Goal: Task Accomplishment & Management: Complete application form

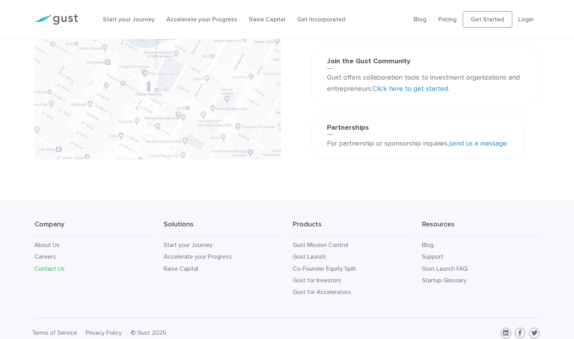
scroll to position [173, 0]
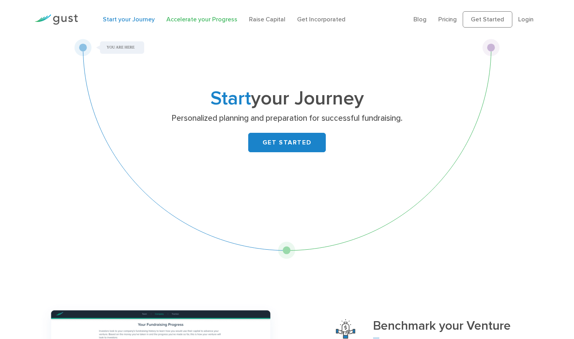
click at [201, 19] on link "Accelerate your Progress" at bounding box center [201, 19] width 71 height 7
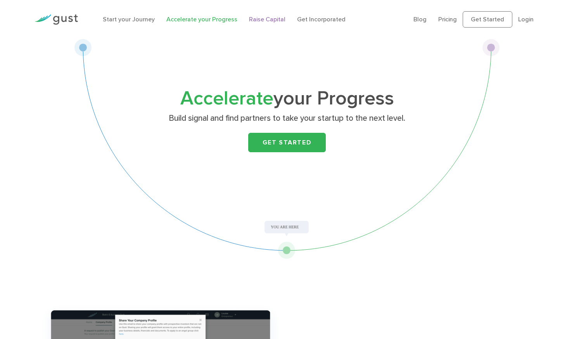
click at [262, 16] on link "Raise Capital" at bounding box center [267, 19] width 36 height 7
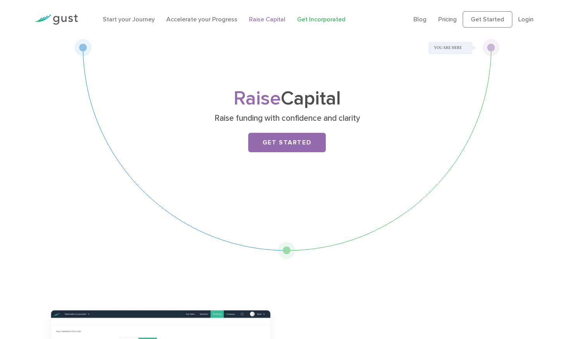
click at [317, 18] on link "Get Incorporated" at bounding box center [321, 19] width 48 height 7
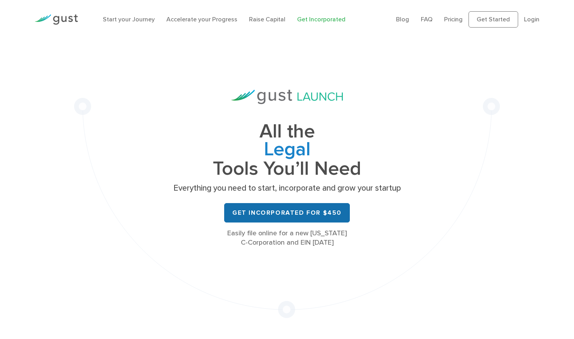
click at [319, 215] on link "Get Incorporated for $450" at bounding box center [287, 212] width 126 height 19
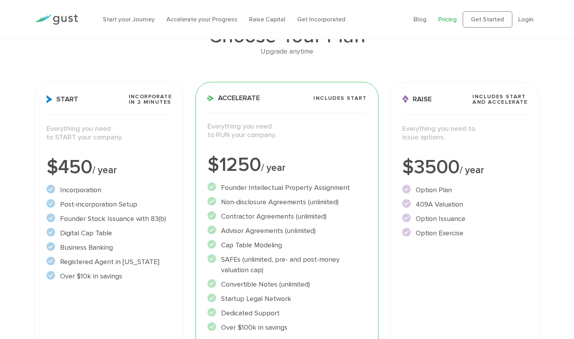
scroll to position [78, 0]
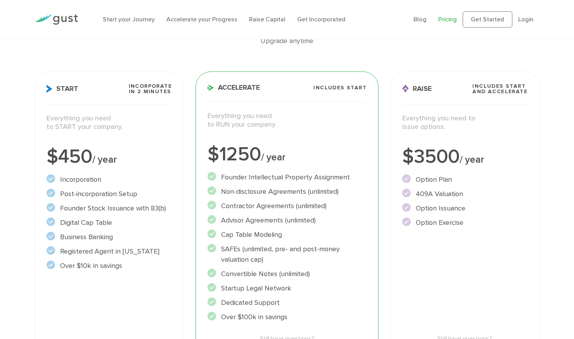
click at [505, 162] on div "$3500 / year" at bounding box center [464, 156] width 125 height 19
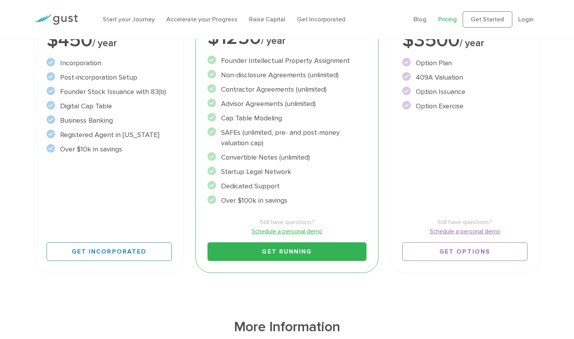
scroll to position [155, 0]
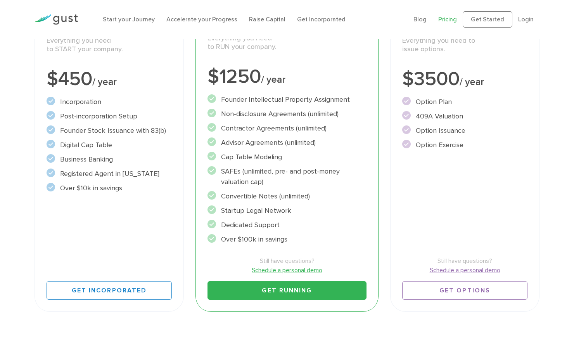
click at [135, 218] on div "Start Incorporate in 2 Minutes Everything you need to START your company. $450 …" at bounding box center [109, 153] width 149 height 318
click at [135, 217] on div "Start Incorporate in 2 Minutes Everything you need to START your company. $450 …" at bounding box center [109, 153] width 149 height 318
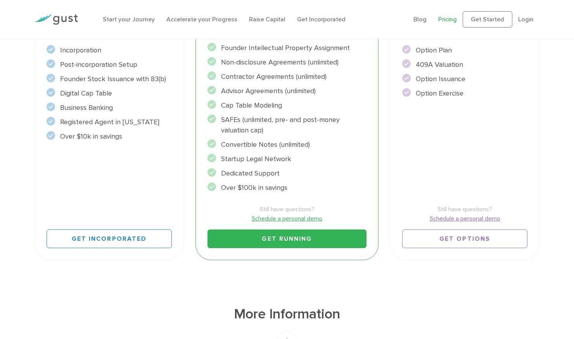
scroll to position [233, 0]
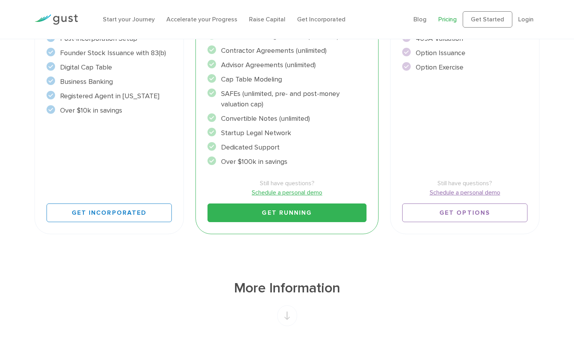
click at [299, 192] on link "Schedule a personal demo" at bounding box center [287, 192] width 159 height 9
